Goal: Task Accomplishment & Management: Complete application form

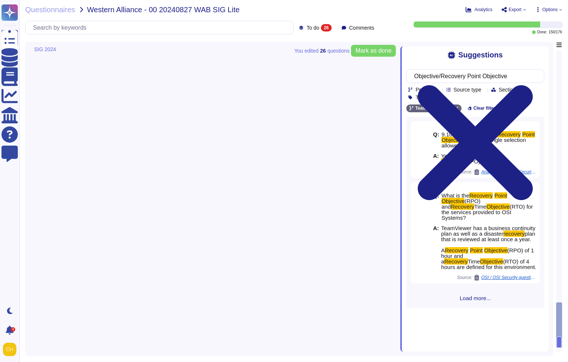
type textarea "The TeamViewer corporate environment is a purely cloud-based infrastructure hos…"
type textarea "A Recovery Point Objective (RPO) of 1 hour and a Recovery Time Objective (RTO) …"
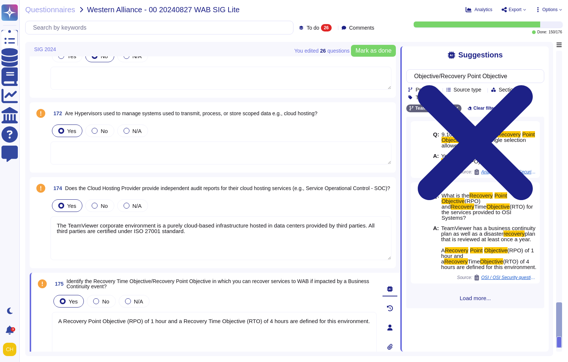
scroll to position [1643, 0]
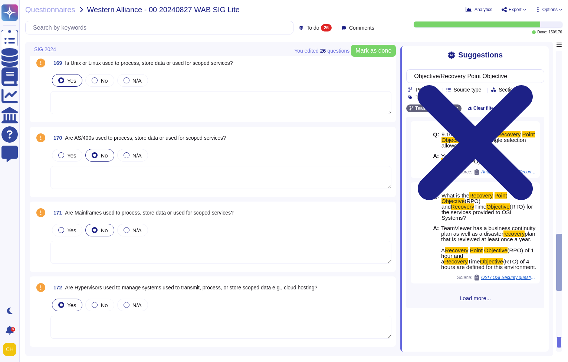
type textarea "TeamViewer has processes, policies, and procedures that describe physical secur…"
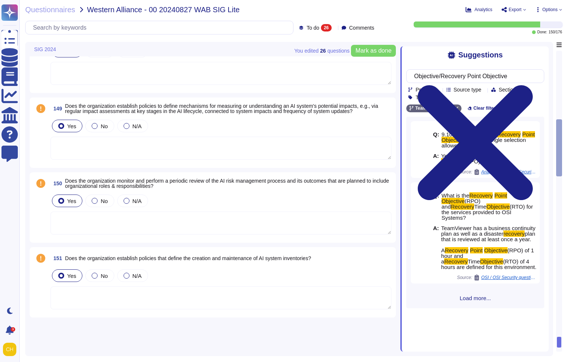
scroll to position [217, 0]
type textarea "DPAs meet the requirements of the GDPR including (where applicable) the latest …"
type textarea "The general subject of data processing is described in the [GEOGRAPHIC_DATA] as…"
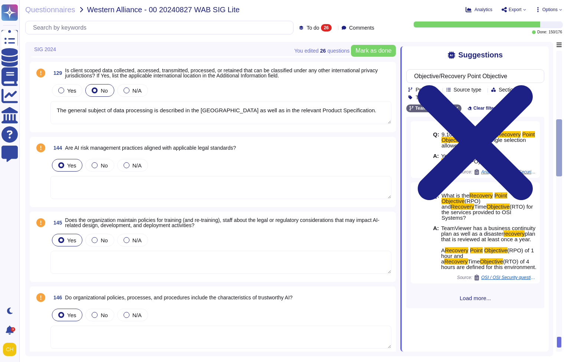
scroll to position [0, 0]
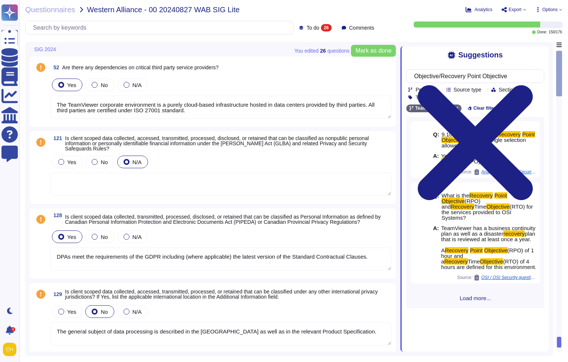
type textarea "The TeamViewer corporate environment is a purely cloud-based infrastructure hos…"
click at [306, 30] on span "To do" at bounding box center [312, 27] width 13 height 5
click at [324, 67] on div "To do 26" at bounding box center [326, 65] width 60 height 8
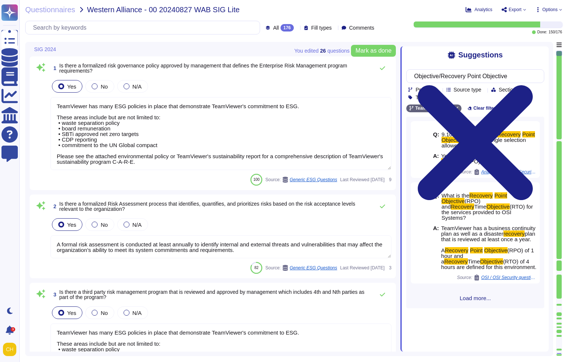
type textarea "A formal risk assessment is conducted at least annually to identify internal an…"
type textarea "TeamViewer has many ESG policies in place that demonstrate TeamViewer's commitm…"
type textarea "All third parties are certified under ISO 27001 standard."
type textarea "[URL][DOMAIN_NAME] TeamViewer respective departments conduct internal review of…"
type textarea "TeamViewer has many ESG policies in place that demonstrate TeamViewer's commitm…"
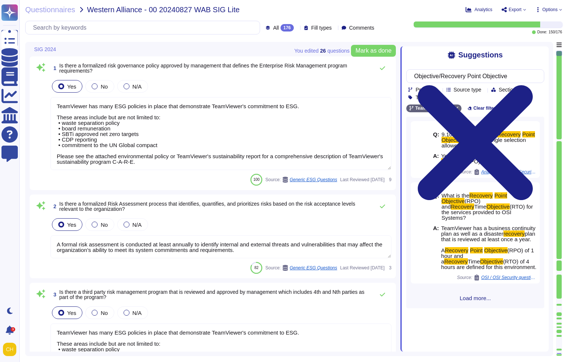
drag, startPoint x: 188, startPoint y: 164, endPoint x: 53, endPoint y: 156, distance: 135.2
click at [53, 156] on textarea "TeamViewer has many ESG policies in place that demonstrate TeamViewer's commitm…" at bounding box center [220, 133] width 341 height 73
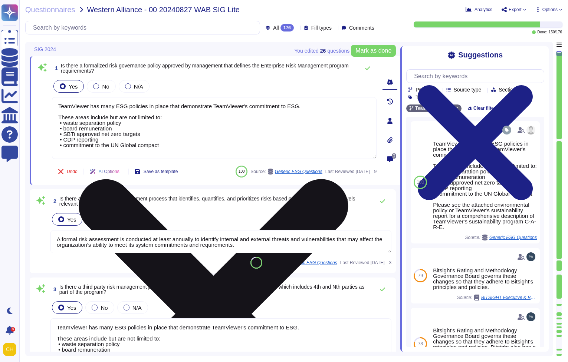
click at [259, 129] on textarea "TeamViewer has many ESG policies in place that demonstrate TeamViewer's commitm…" at bounding box center [214, 128] width 324 height 62
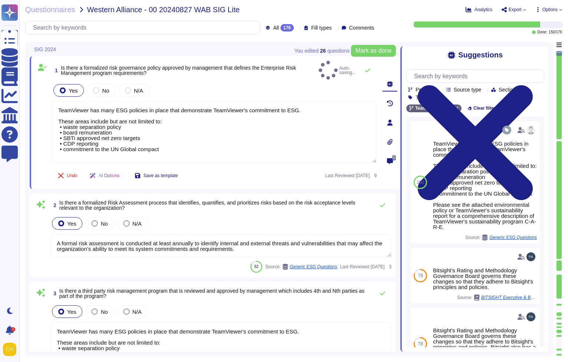
type textarea "TeamViewer has many ESG policies in place that demonstrate TeamViewer's commitm…"
click at [331, 91] on div "Yes No N/A" at bounding box center [214, 91] width 324 height 16
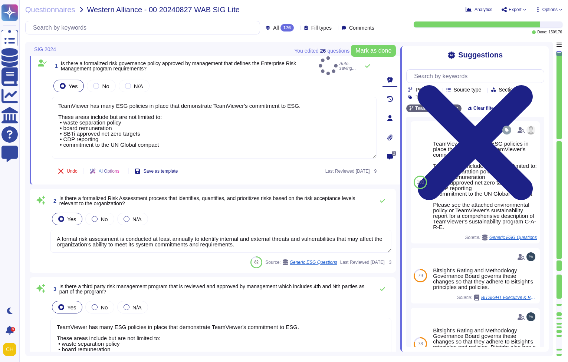
scroll to position [7, 0]
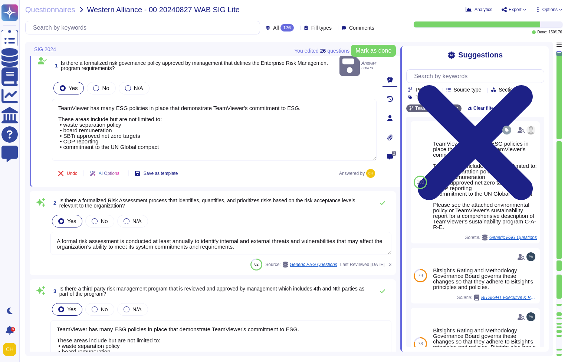
click at [235, 202] on div "2 Is there a formalized Risk Assessment process that identifies, quantifies, an…" at bounding box center [212, 233] width 357 height 75
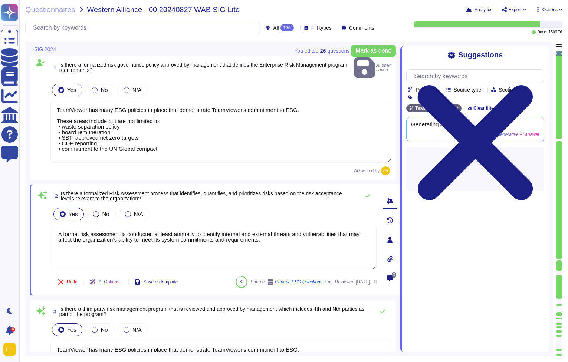
scroll to position [0, 0]
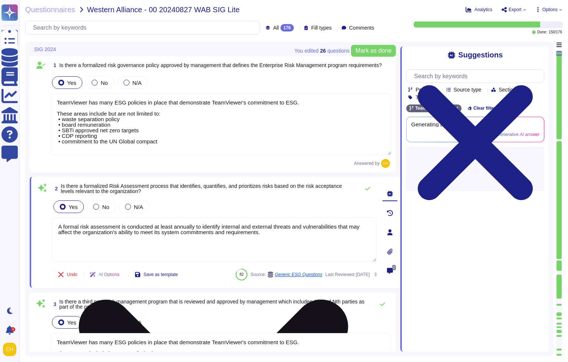
type textarea "[URL][DOMAIN_NAME] TeamViewer respective departments conduct internal review of…"
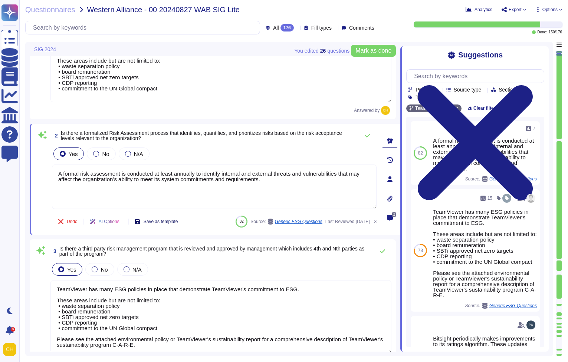
scroll to position [58, 0]
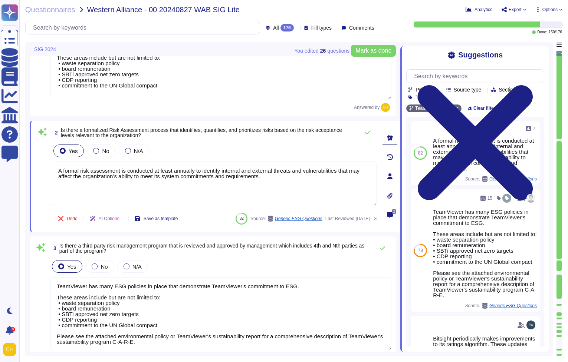
click at [161, 302] on textarea "TeamViewer has many ESG policies in place that demonstrate TeamViewer's commitm…" at bounding box center [220, 313] width 341 height 73
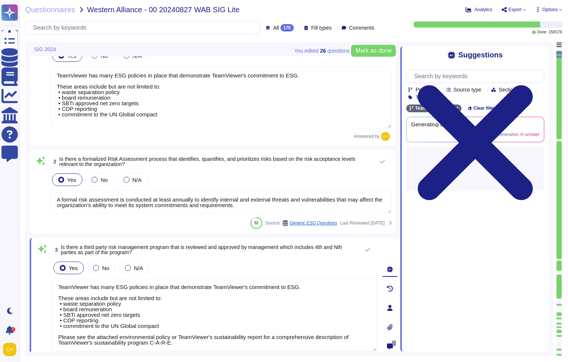
scroll to position [0, 0]
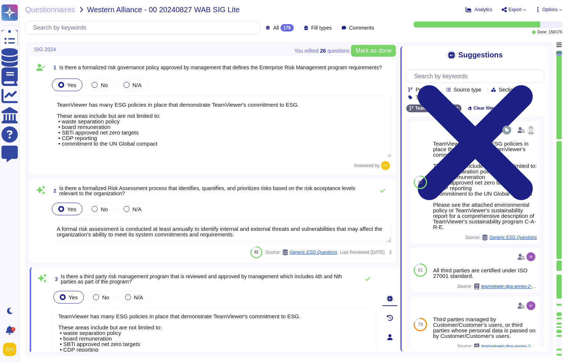
click at [280, 27] on div "176" at bounding box center [286, 27] width 13 height 7
click at [273, 67] on span "To do" at bounding box center [266, 65] width 14 height 7
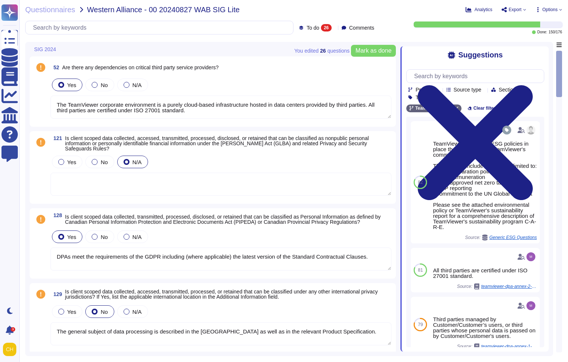
type textarea "DPAs meet the requirements of the GDPR including (where applicable) the latest …"
type textarea "The general subject of data processing is described in the [GEOGRAPHIC_DATA] as…"
type textarea "The TeamViewer corporate environment is a purely cloud-based infrastructure hos…"
click at [260, 90] on div "Yes No N/A" at bounding box center [220, 85] width 341 height 16
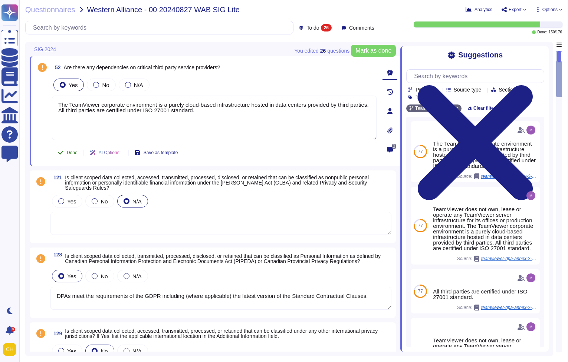
click at [69, 156] on button "Done" at bounding box center [68, 152] width 32 height 15
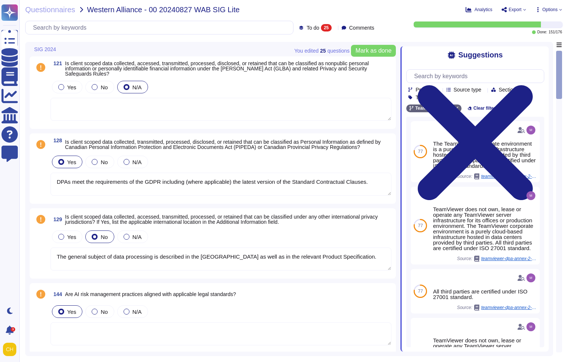
type textarea "DPAs meet the requirements of the GDPR including (where applicable) the latest …"
type textarea "The general subject of data processing is described in the [GEOGRAPHIC_DATA] as…"
click at [92, 64] on span "Is client scoped data collected, accessed, transmitted, processed, disclosed, o…" at bounding box center [217, 68] width 304 height 16
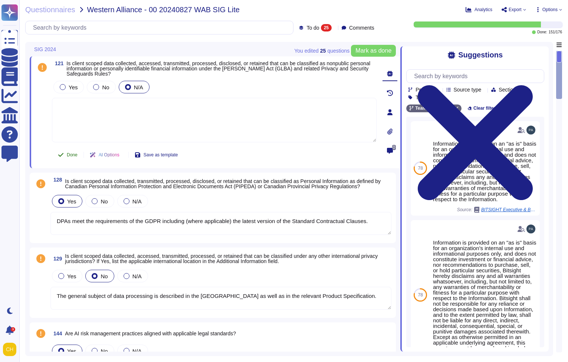
click at [75, 157] on span "Done" at bounding box center [72, 155] width 11 height 4
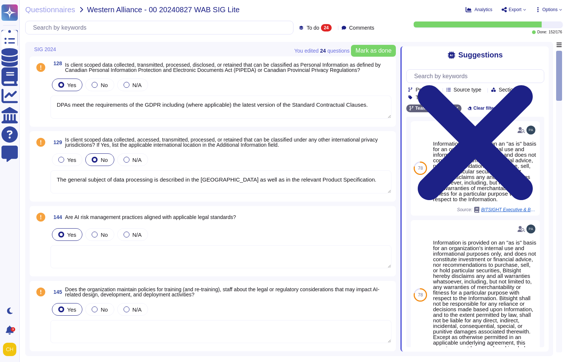
type textarea "The general subject of data processing is described in the [GEOGRAPHIC_DATA] as…"
type textarea "DPAs meet the requirements of the GDPR including (where applicable) the latest …"
click at [76, 115] on textarea "DPAs meet the requirements of the GDPR including (where applicable) the latest …" at bounding box center [220, 107] width 341 height 23
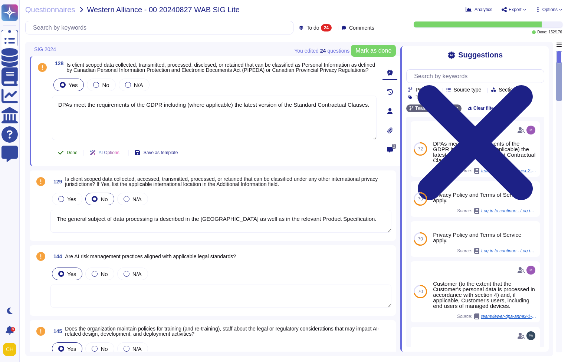
click at [73, 155] on span "Done" at bounding box center [72, 152] width 11 height 4
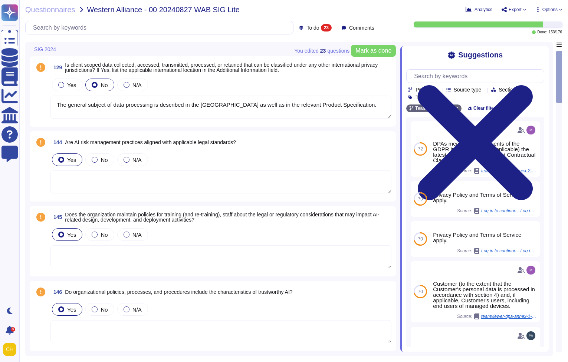
type textarea "The general subject of data processing is described in the [GEOGRAPHIC_DATA] as…"
click at [102, 115] on textarea "The general subject of data processing is described in the [GEOGRAPHIC_DATA] as…" at bounding box center [220, 107] width 341 height 23
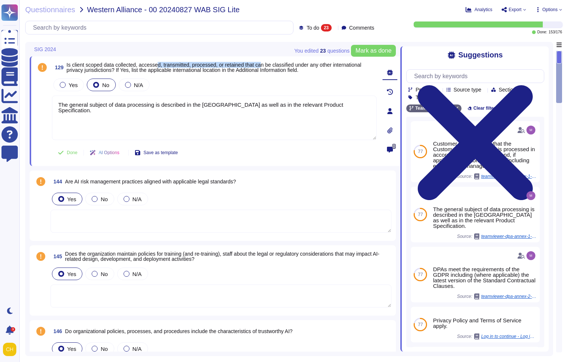
drag, startPoint x: 166, startPoint y: 63, endPoint x: 275, endPoint y: 66, distance: 108.7
click at [275, 66] on span "Is client scoped data collected, accessed, transmitted, processed, or retained …" at bounding box center [213, 67] width 295 height 11
click at [67, 153] on span "Done" at bounding box center [72, 152] width 11 height 4
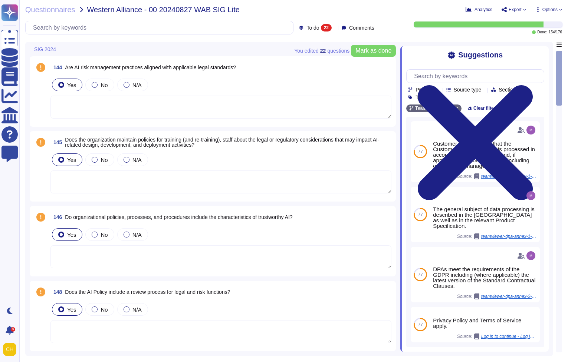
click at [70, 112] on textarea at bounding box center [220, 107] width 341 height 23
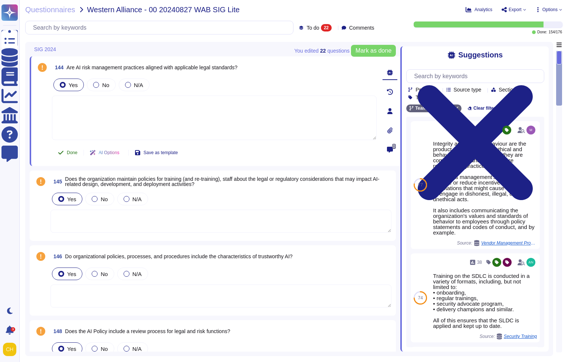
click at [69, 152] on span "Done" at bounding box center [72, 152] width 11 height 4
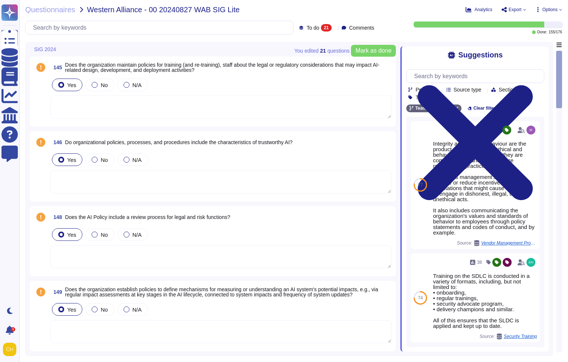
click at [69, 123] on div "145 Does the organization maintain policies for training (and re-training), sta…" at bounding box center [213, 91] width 366 height 70
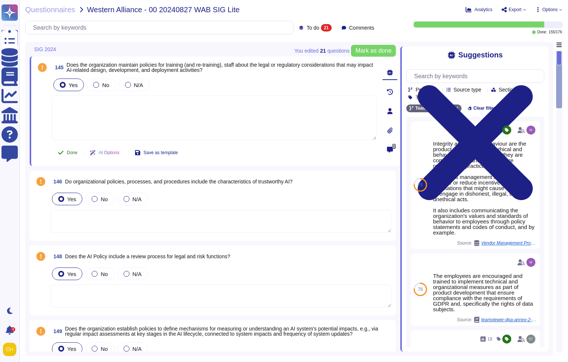
click at [66, 151] on button "Done" at bounding box center [68, 152] width 32 height 15
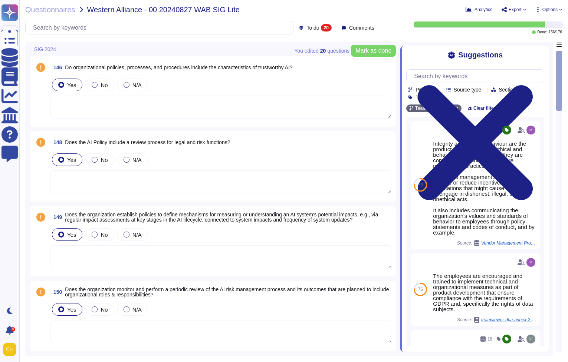
click at [76, 116] on textarea at bounding box center [220, 107] width 341 height 23
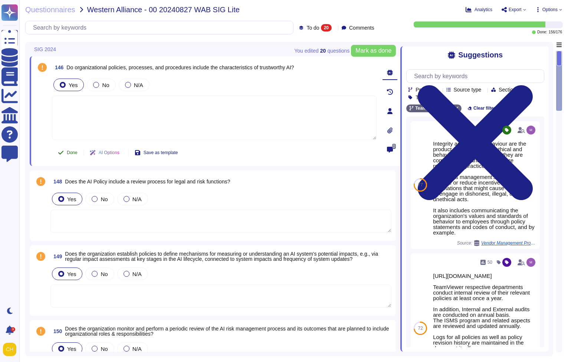
click at [66, 152] on button "Done" at bounding box center [68, 152] width 32 height 15
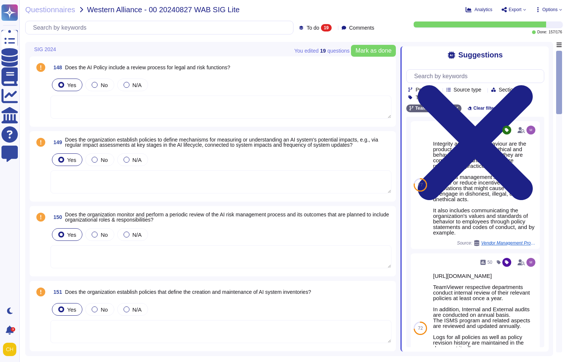
click at [74, 116] on textarea at bounding box center [220, 107] width 341 height 23
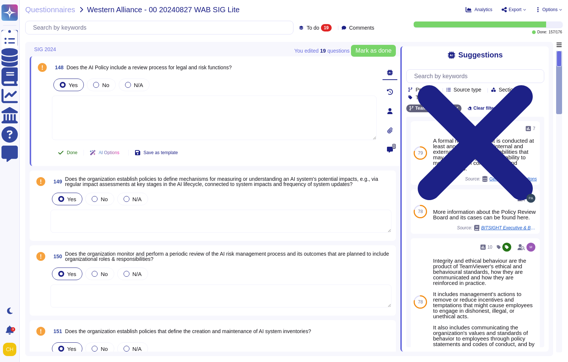
click at [69, 153] on span "Done" at bounding box center [72, 152] width 11 height 4
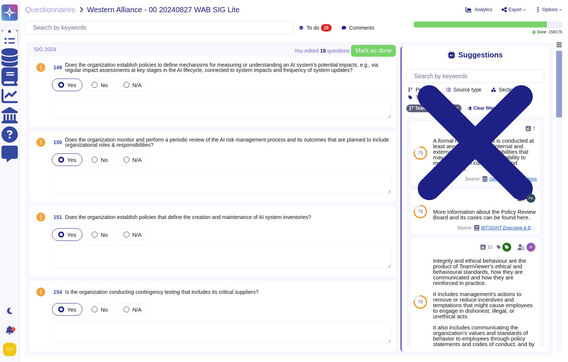
type textarea "TeamViewer has processes, policies, and procedures that describe physical secur…"
click at [172, 104] on textarea at bounding box center [220, 107] width 341 height 23
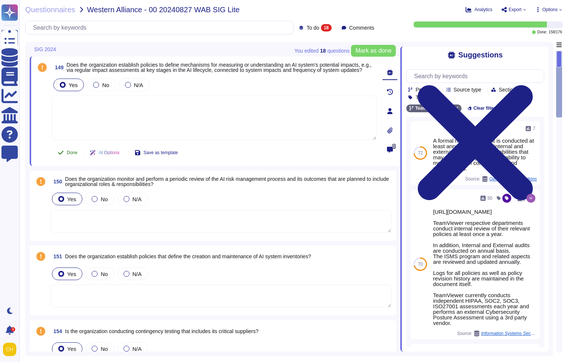
click at [64, 156] on button "Done" at bounding box center [68, 152] width 32 height 15
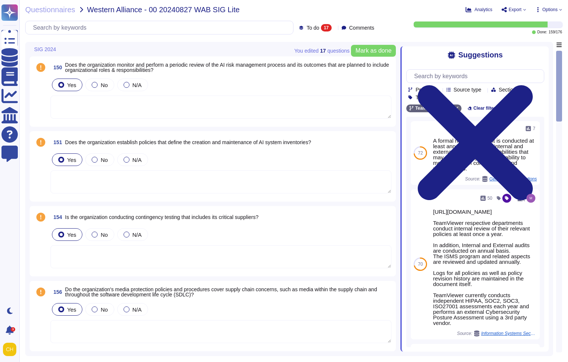
type textarea "TeamViewer has processes, policies, and procedures that describe physical secur…"
click at [66, 107] on textarea at bounding box center [220, 107] width 341 height 23
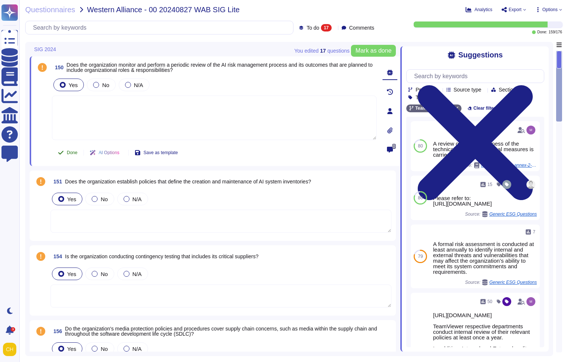
click at [63, 153] on icon at bounding box center [61, 153] width 6 height 6
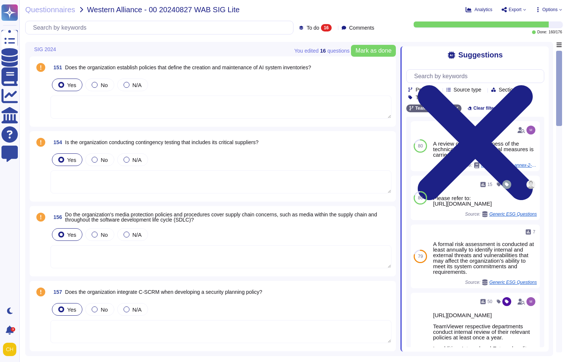
type textarea "TeamViewer has processes, policies, and procedures that describe physical secur…"
click at [66, 105] on textarea at bounding box center [220, 107] width 341 height 23
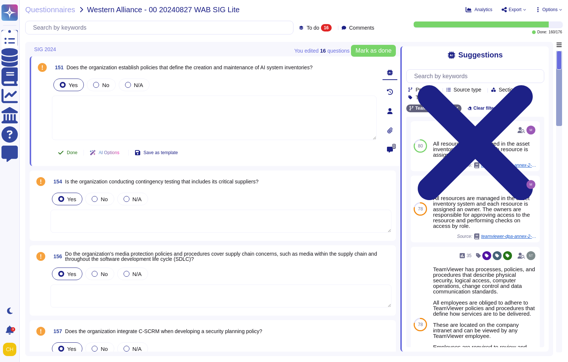
click at [67, 154] on span "Done" at bounding box center [72, 152] width 11 height 4
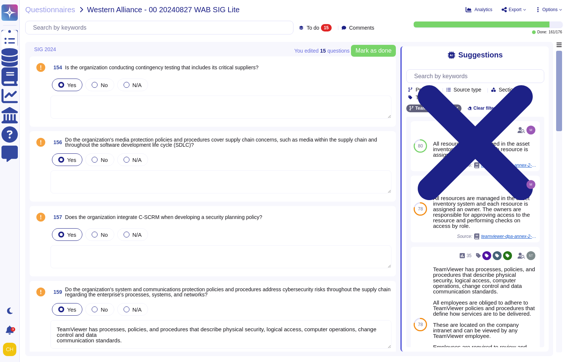
type textarea "TeamViewer has processes, policies, and procedures that describe physical secur…"
click at [63, 107] on textarea at bounding box center [220, 107] width 341 height 23
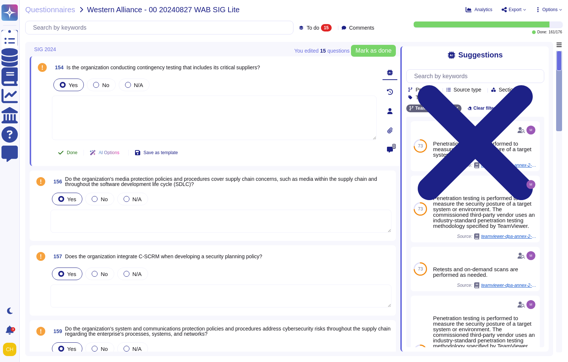
click at [66, 153] on button "Done" at bounding box center [68, 152] width 32 height 15
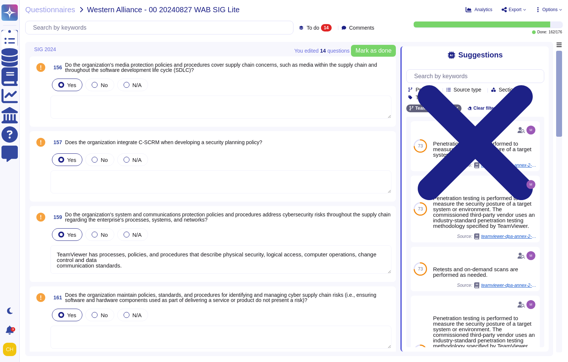
type textarea "TeamViewer has processes, policies, and procedures that describe physical secur…"
click at [77, 105] on textarea at bounding box center [220, 107] width 341 height 23
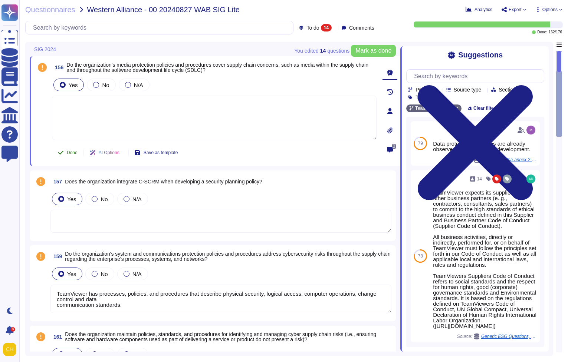
click at [69, 154] on span "Done" at bounding box center [72, 152] width 11 height 4
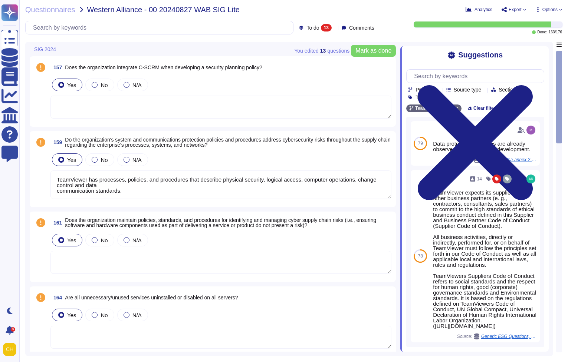
type textarea "TeamViewer has processes, policies, and procedures that describe physical secur…"
click at [67, 113] on textarea at bounding box center [220, 107] width 341 height 23
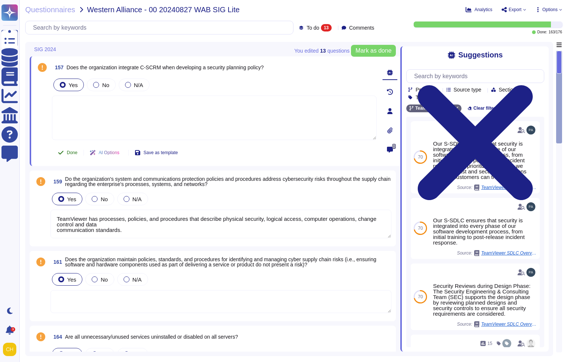
click at [70, 152] on span "Done" at bounding box center [72, 152] width 11 height 4
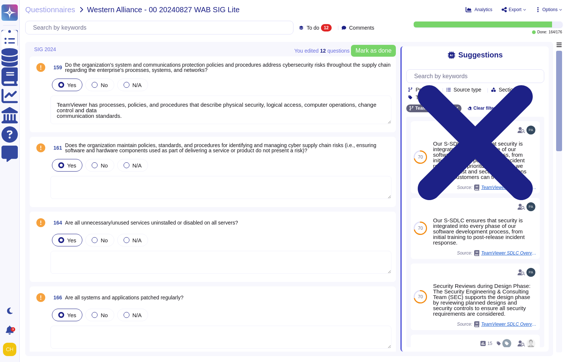
type textarea "TeamViewer has processes, policies, and procedures that describe physical secur…"
click at [76, 114] on textarea "TeamViewer has processes, policies, and procedures that describe physical secur…" at bounding box center [220, 110] width 341 height 29
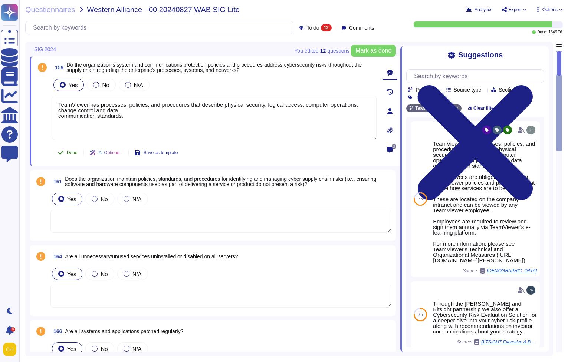
click at [70, 153] on span "Done" at bounding box center [72, 152] width 11 height 4
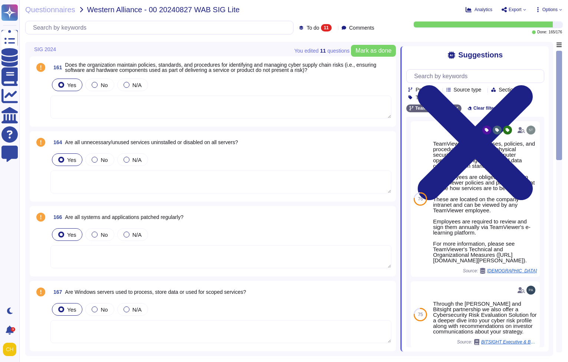
click at [59, 180] on textarea at bounding box center [220, 182] width 341 height 23
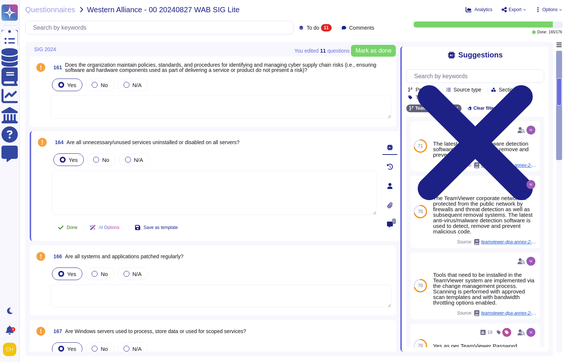
click at [71, 229] on span "Done" at bounding box center [72, 227] width 11 height 4
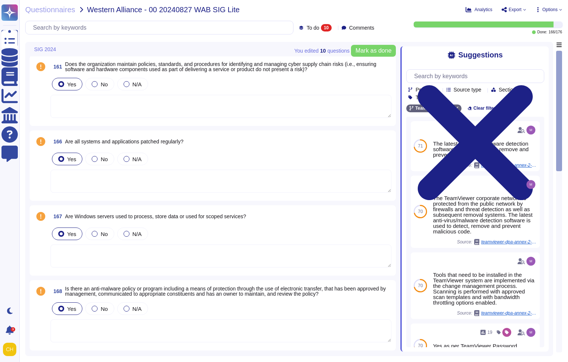
scroll to position [1, 0]
click at [71, 182] on textarea at bounding box center [220, 180] width 341 height 23
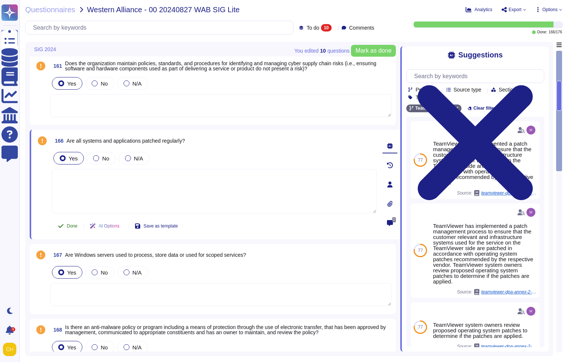
click at [68, 226] on span "Done" at bounding box center [72, 226] width 11 height 4
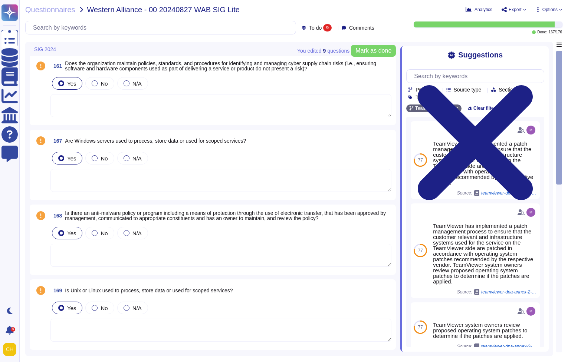
click at [58, 107] on textarea at bounding box center [220, 105] width 341 height 23
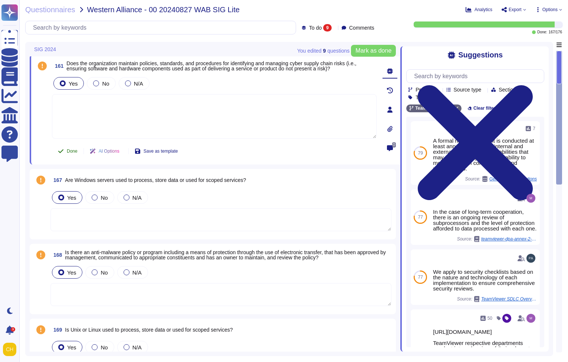
click at [68, 151] on span "Done" at bounding box center [72, 151] width 11 height 4
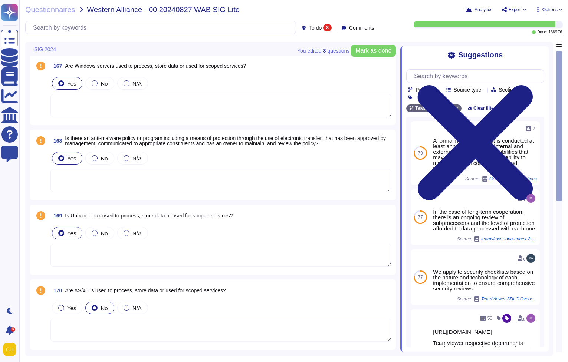
type textarea "The TeamViewer corporate environment is a purely cloud-based infrastructure hos…"
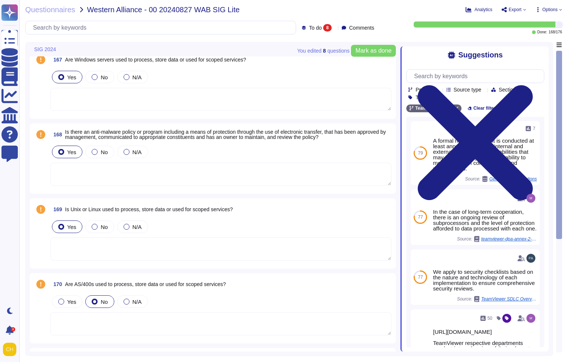
scroll to position [10, 0]
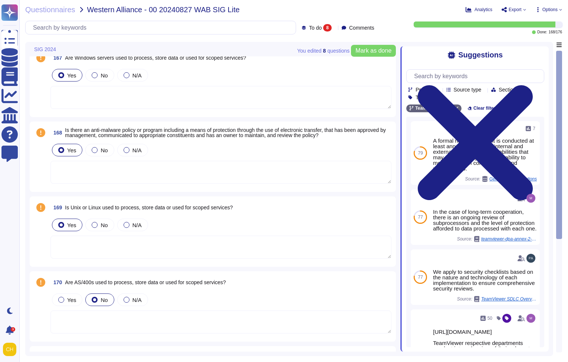
click at [63, 178] on textarea at bounding box center [220, 172] width 341 height 23
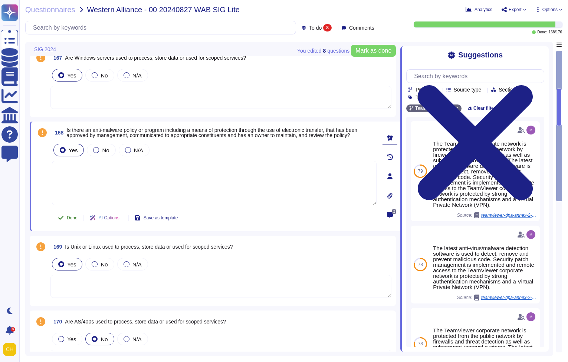
click at [68, 220] on span "Done" at bounding box center [72, 218] width 11 height 4
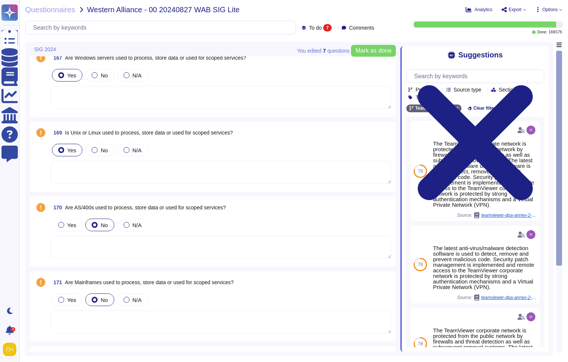
type textarea "A Recovery Point Objective (RPO) of 1 hour and a Recovery Time Objective (RTO) …"
type textarea "The TeamViewer corporate environment is a purely cloud-based infrastructure hos…"
click at [69, 94] on textarea at bounding box center [220, 97] width 341 height 23
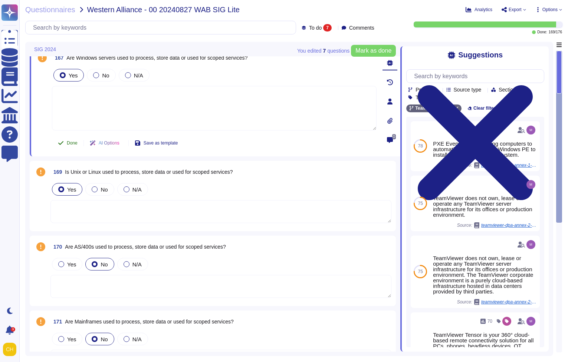
click at [66, 142] on button "Done" at bounding box center [68, 143] width 32 height 15
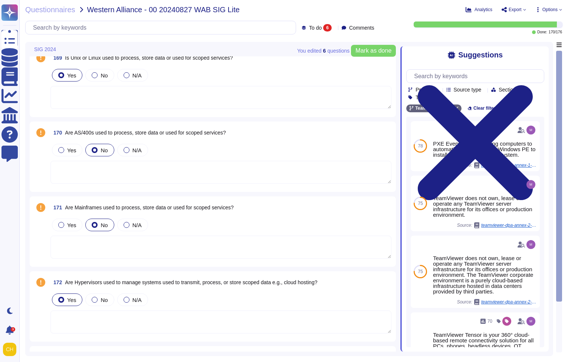
type textarea "The TeamViewer corporate environment is a purely cloud-based infrastructure hos…"
type textarea "A Recovery Point Objective (RPO) of 1 hour and a Recovery Time Objective (RTO) …"
click at [69, 110] on div "169 Is Unix or Linux used to process, store data or used for scoped services? Y…" at bounding box center [212, 82] width 357 height 62
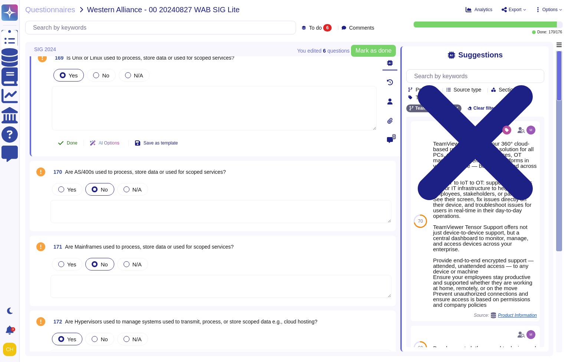
click at [73, 143] on span "Done" at bounding box center [72, 143] width 11 height 4
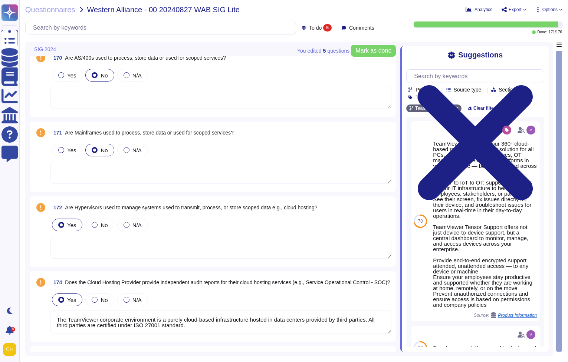
type textarea "The TeamViewer corporate environment is a purely cloud-based infrastructure hos…"
type textarea "A Recovery Point Objective (RPO) of 1 hour and a Recovery Time Objective (RTO) …"
click at [71, 102] on textarea at bounding box center [220, 97] width 341 height 23
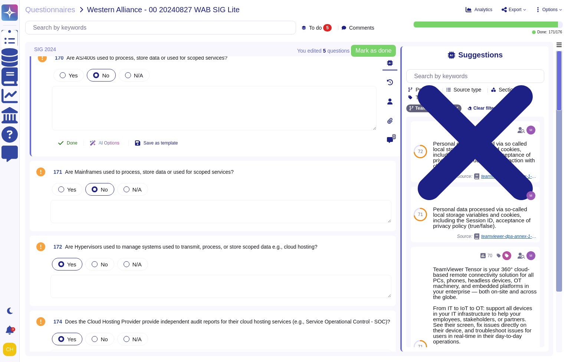
click at [65, 145] on button "Done" at bounding box center [68, 143] width 32 height 15
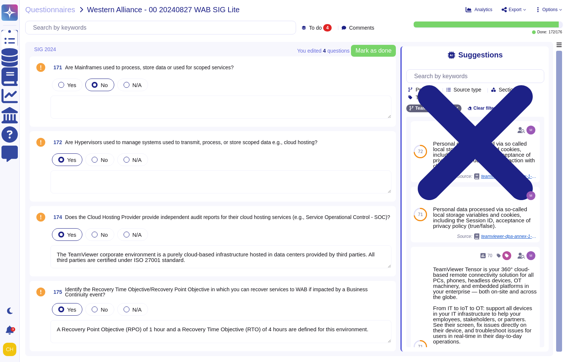
type textarea "The TeamViewer corporate environment is a purely cloud-based infrastructure hos…"
type textarea "A Recovery Point Objective (RPO) of 1 hour and a Recovery Time Objective (RTO) …"
click at [66, 115] on textarea at bounding box center [220, 107] width 341 height 23
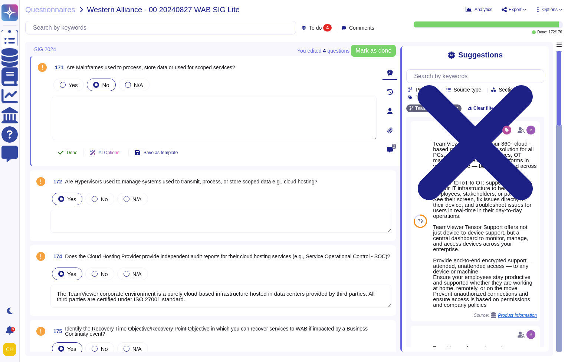
click at [65, 153] on button "Done" at bounding box center [68, 152] width 32 height 15
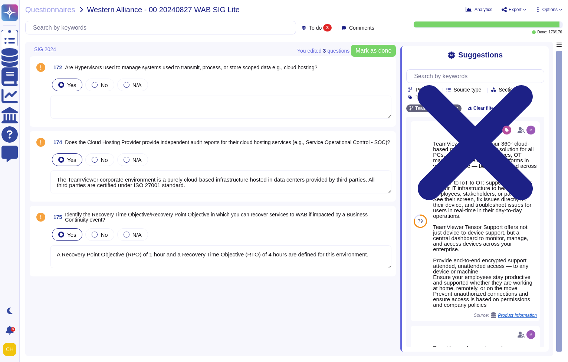
type textarea "The TeamViewer corporate environment is a purely cloud-based infrastructure hos…"
type textarea "A Recovery Point Objective (RPO) of 1 hour and a Recovery Time Objective (RTO) …"
click at [66, 116] on textarea at bounding box center [220, 107] width 341 height 23
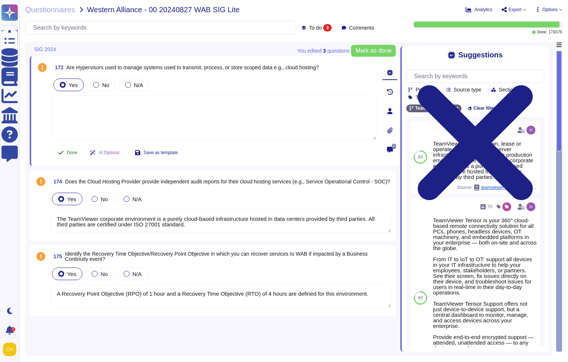
click at [69, 149] on button "Done" at bounding box center [68, 152] width 32 height 15
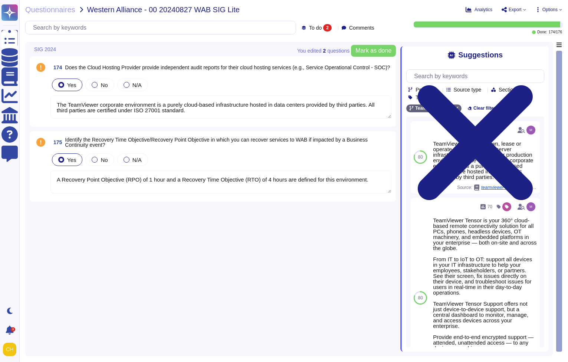
type textarea "A Recovery Point Objective (RPO) of 1 hour and a Recovery Time Objective (RTO) …"
type textarea "The TeamViewer corporate environment is a purely cloud-based infrastructure hos…"
click at [78, 111] on textarea "The TeamViewer corporate environment is a purely cloud-based infrastructure hos…" at bounding box center [220, 107] width 341 height 23
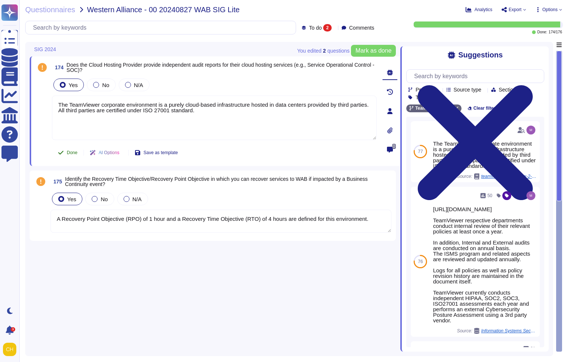
click at [70, 152] on span "Done" at bounding box center [72, 152] width 11 height 4
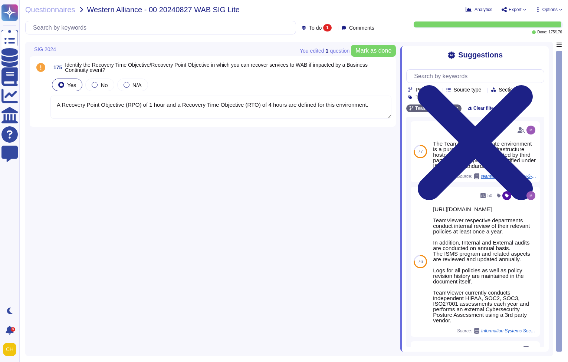
type textarea "A Recovery Point Objective (RPO) of 1 hour and a Recovery Time Objective (RTO) …"
click at [77, 110] on textarea "A Recovery Point Objective (RPO) of 1 hour and a Recovery Time Objective (RTO) …" at bounding box center [220, 107] width 341 height 23
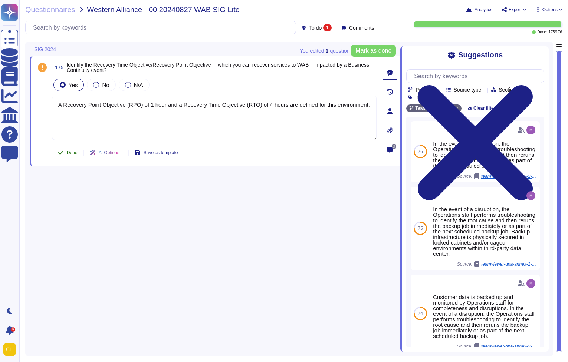
click at [68, 153] on span "Done" at bounding box center [72, 152] width 11 height 4
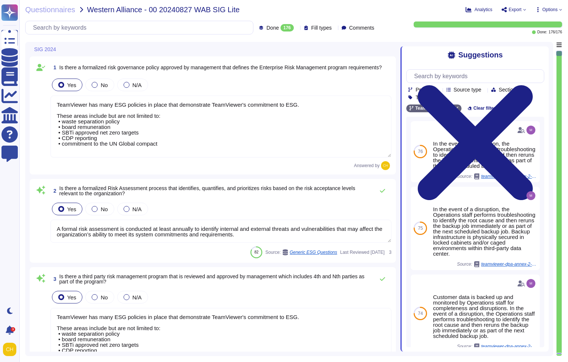
type textarea "TeamViewer has many ESG policies in place that demonstrate TeamViewer's commitm…"
type textarea "A formal risk assessment is conducted at least annually to identify internal an…"
type textarea "TeamViewer has many ESG policies in place that demonstrate TeamViewer's commitm…"
type textarea "All third parties are certified under ISO 27001 standard."
type textarea "[URL][DOMAIN_NAME] TeamViewer respective departments conduct internal review of…"
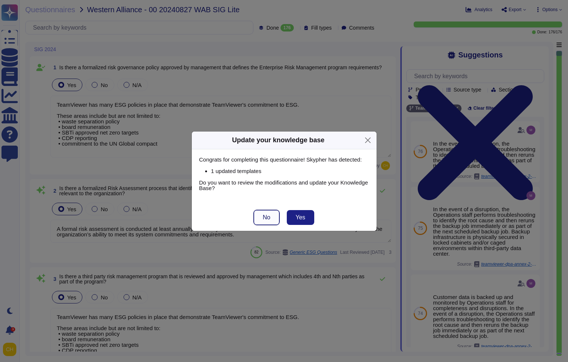
click at [269, 218] on span "No" at bounding box center [265, 218] width 7 height 6
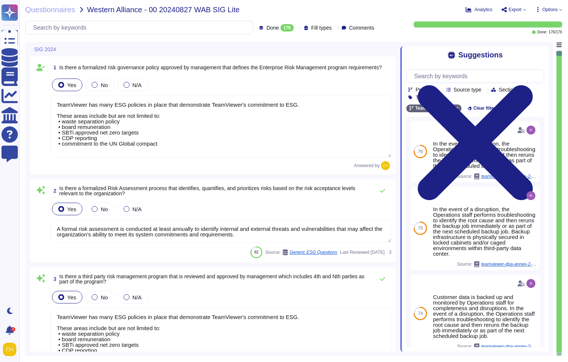
click at [286, 31] on div "Done 176" at bounding box center [278, 27] width 38 height 7
click at [370, 46] on div "SIG 2024" at bounding box center [215, 49] width 370 height 14
click at [537, 53] on div "Suggestions" at bounding box center [475, 55] width 138 height 9
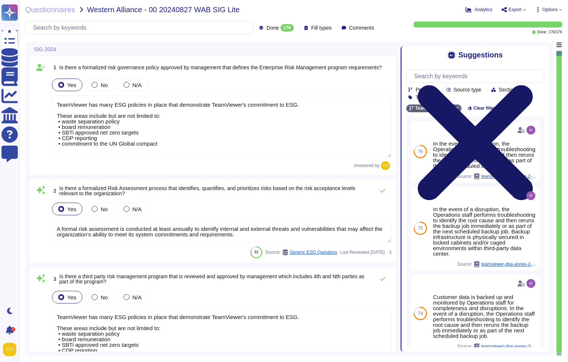
click at [539, 54] on icon at bounding box center [475, 143] width 138 height 184
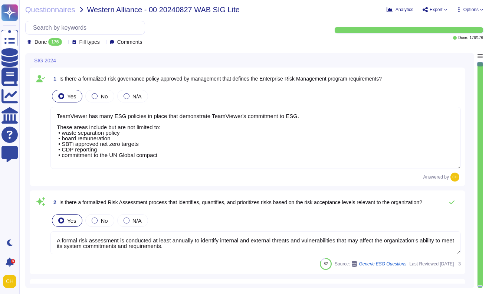
click at [298, 148] on textarea "TeamViewer has many ESG policies in place that demonstrate TeamViewer's commitm…" at bounding box center [255, 138] width 410 height 62
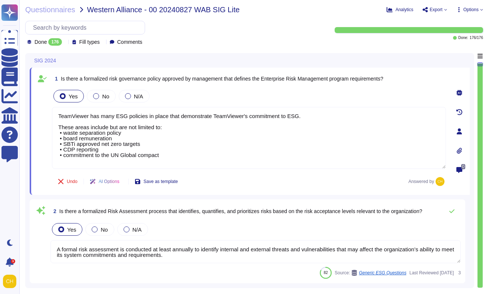
click at [65, 45] on div "Done 176" at bounding box center [46, 41] width 38 height 7
click at [171, 56] on div "SIG 2024" at bounding box center [198, 60] width 336 height 14
click at [115, 102] on icon at bounding box center [198, 149] width 166 height 95
click at [224, 55] on div "SIG 2024" at bounding box center [198, 60] width 336 height 14
click at [479, 56] on div "SIG 2024" at bounding box center [438, 63] width 89 height 20
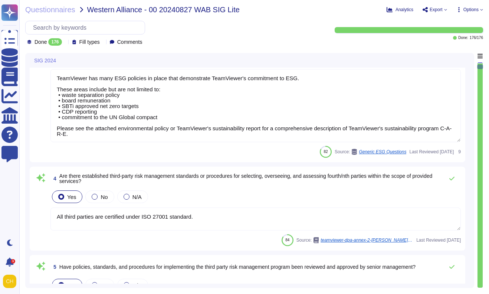
type textarea "[URL][DOMAIN_NAME] TeamViewer respective departments conduct internal review of…"
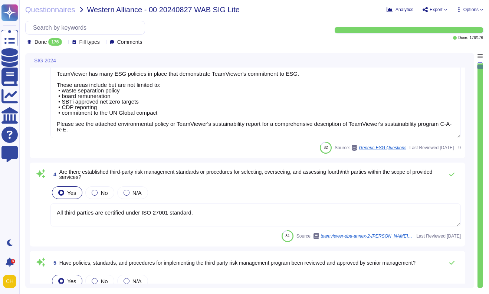
scroll to position [1, 0]
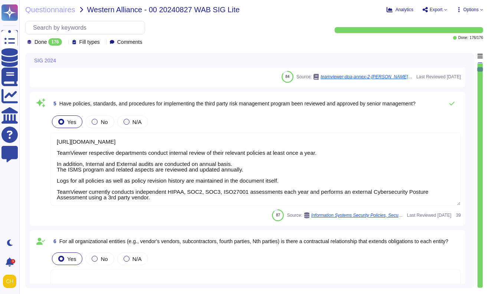
type textarea "All employees are trained internally in accordance with Art. 32 (4) GDPR and ar…"
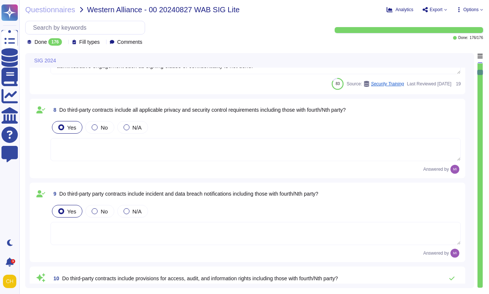
type textarea "This is part of the employment contracts"
type textarea "TeamViewer has many ESG policies in place that demonstrate TeamViewer's commitm…"
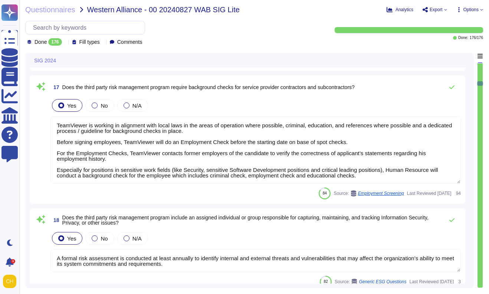
type textarea "In the case of long-term cooperation, there is an ongoing review of subprocesso…"
type textarea "Bitsight also has a Policy Review Board which reviews and arbitrates customer d…"
type textarea "TeamViewer is working in alignment with local laws in the areas of operation wh…"
type textarea "A formal risk assessment is conducted at least annually to identify internal an…"
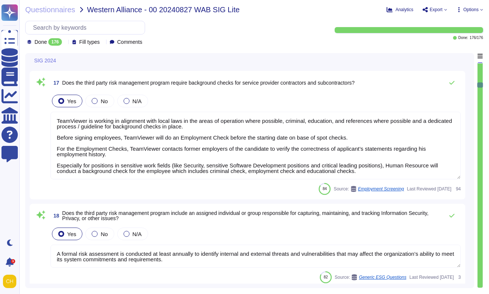
type textarea "[URL][DOMAIN_NAME] TeamViewer respective departments conduct internal review of…"
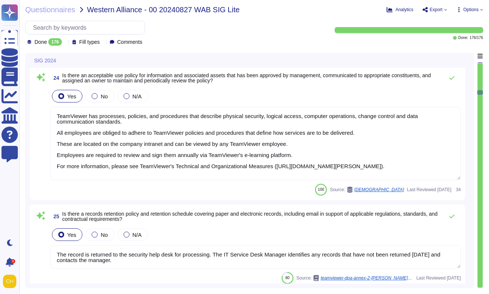
type textarea "All resources are managed in the asset inventory system and each resource is as…"
type textarea "TeamViewer has processes, policies, and procedures that describe physical secur…"
type textarea "The record is returned to the security help desk for processing. The IT Service…"
type textarea "In addition to comprehensive reviews of ESG policies, TeamViewer's sustainabili…"
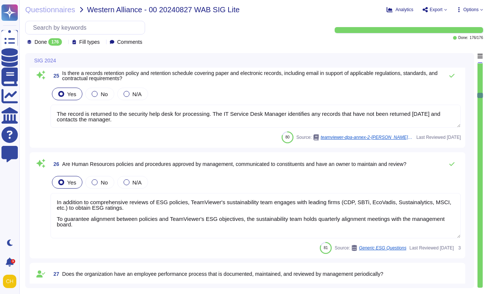
type textarea "[URL][DOMAIN_NAME] TeamViewer respective departments conduct internal review of…"
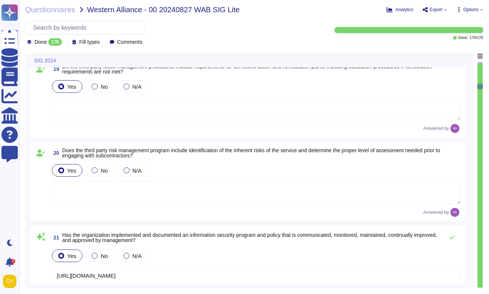
type textarea "TeamViewer is working in alignment with local laws in the areas of operation wh…"
type textarea "A formal risk assessment is conducted at least annually to identify internal an…"
type textarea "[URL][DOMAIN_NAME] TeamViewer respective departments conduct internal review of…"
type textarea "All resources are managed in the asset inventory system and each resource is as…"
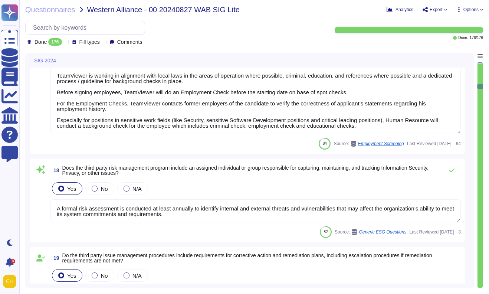
scroll to position [1260, 0]
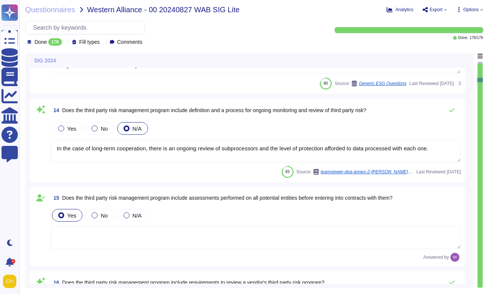
type textarea "TeamViewer has many ESG policies in place that demonstrate TeamViewer's commitm…"
type textarea "A formal risk assessment is conducted at least annually to identify internal an…"
type textarea "In the case of long-term cooperation, there is an ongoing review of subprocesso…"
type textarea "Bitsight also has a Policy Review Board which reviews and arbitrates customer d…"
click at [32, 43] on div "Done 176" at bounding box center [46, 41] width 38 height 7
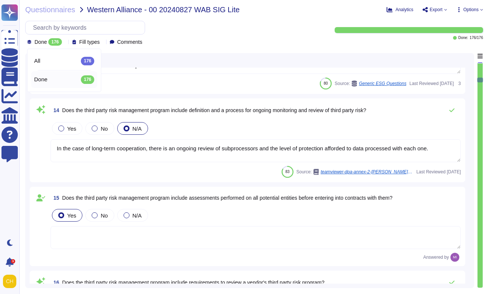
click at [52, 76] on div "Done 176" at bounding box center [64, 79] width 60 height 8
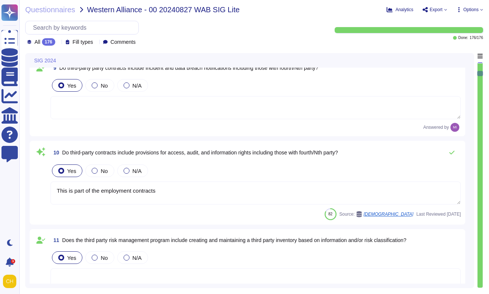
type textarea "All employees are trained internally in accordance with Art. 32 (4) GDPR and ar…"
type textarea "This is part of the employment contracts"
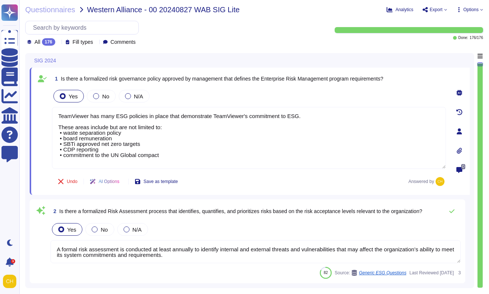
type textarea "TeamViewer has many ESG policies in place that demonstrate TeamViewer's commitm…"
type textarea "A formal risk assessment is conducted at least annually to identify internal an…"
type textarea "TeamViewer has many ESG policies in place that demonstrate TeamViewer's commitm…"
type textarea "All third parties are certified under ISO 27001 standard."
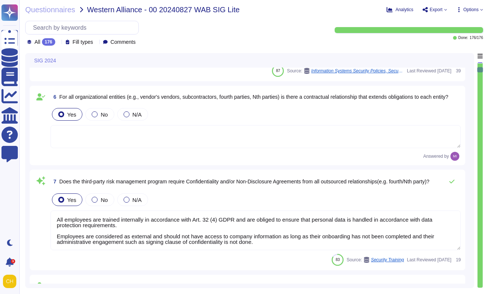
type textarea "[URL][DOMAIN_NAME] TeamViewer respective departments conduct internal review of…"
type textarea "All employees are trained internally in accordance with Art. 32 (4) GDPR and ar…"
type textarea "This is part of the employment contracts"
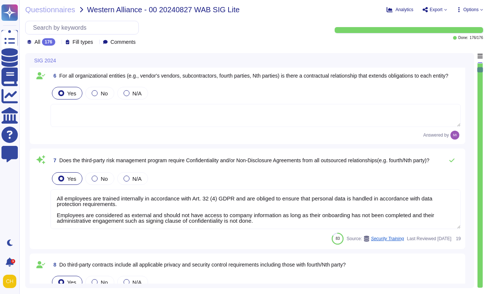
drag, startPoint x: 478, startPoint y: 69, endPoint x: 486, endPoint y: 293, distance: 224.0
click at [482, 294] on html "Questionnaires Knowledge Base Documents Analytics CAIQ / SIG Help Center Feedba…" at bounding box center [244, 147] width 489 height 294
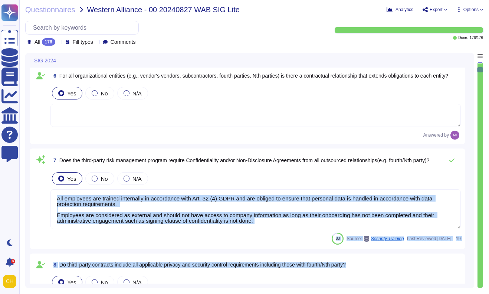
drag, startPoint x: 481, startPoint y: 71, endPoint x: 468, endPoint y: 167, distance: 97.2
click at [462, 184] on div "SIG 2024 4 Are there established third-party risk management standards or proce…" at bounding box center [253, 170] width 457 height 235
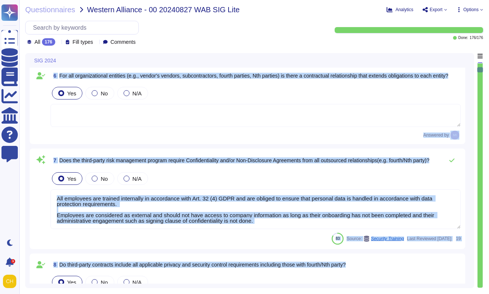
drag, startPoint x: 480, startPoint y: 69, endPoint x: 472, endPoint y: 216, distance: 147.8
click at [472, 216] on div "SIG 2024 4 Are there established third-party risk management standards or proce…" at bounding box center [253, 170] width 457 height 235
click at [476, 59] on div "SIG 2024 4 Are there established third-party risk management standards or proce…" at bounding box center [253, 170] width 457 height 235
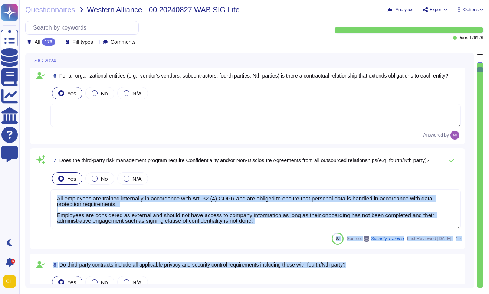
drag, startPoint x: 479, startPoint y: 69, endPoint x: 466, endPoint y: 215, distance: 145.9
click at [466, 215] on div "SIG 2024 4 Are there established third-party risk management standards or proce…" at bounding box center [253, 170] width 457 height 235
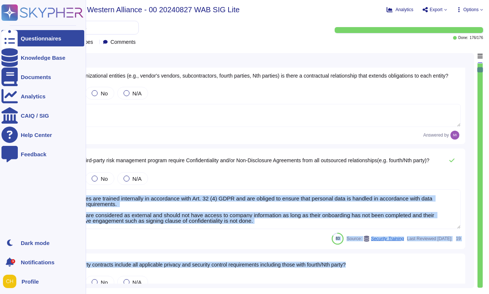
click at [51, 36] on div "Questionnaires" at bounding box center [41, 39] width 40 height 6
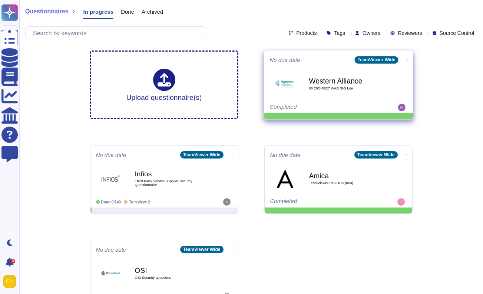
click at [406, 59] on icon at bounding box center [406, 60] width 1 height 2
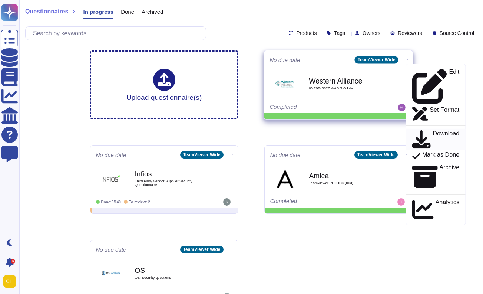
click at [437, 130] on p "Download" at bounding box center [446, 139] width 27 height 18
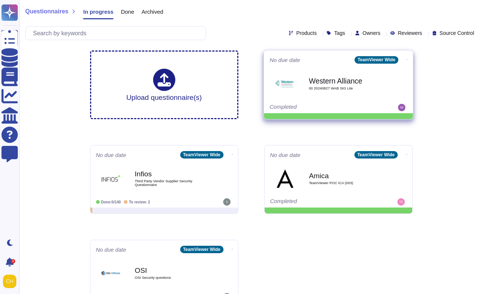
click at [406, 59] on icon at bounding box center [406, 59] width 1 height 0
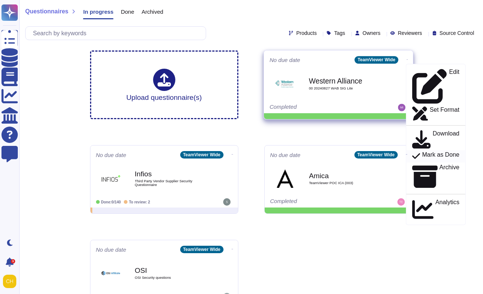
click at [439, 152] on p "Mark as Done" at bounding box center [440, 156] width 37 height 9
